Goal: Navigation & Orientation: Find specific page/section

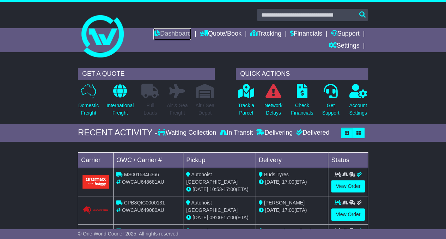
click at [175, 36] on link "Dashboard" at bounding box center [172, 34] width 38 height 12
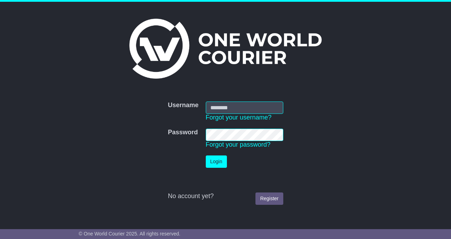
type input "**********"
click at [216, 160] on button "Login" at bounding box center [216, 161] width 21 height 12
